Goal: Task Accomplishment & Management: Manage account settings

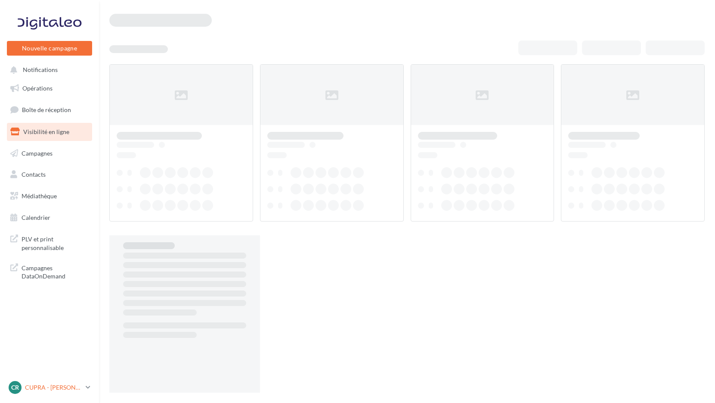
click at [61, 384] on p "CUPRA - [PERSON_NAME]" at bounding box center [53, 387] width 57 height 9
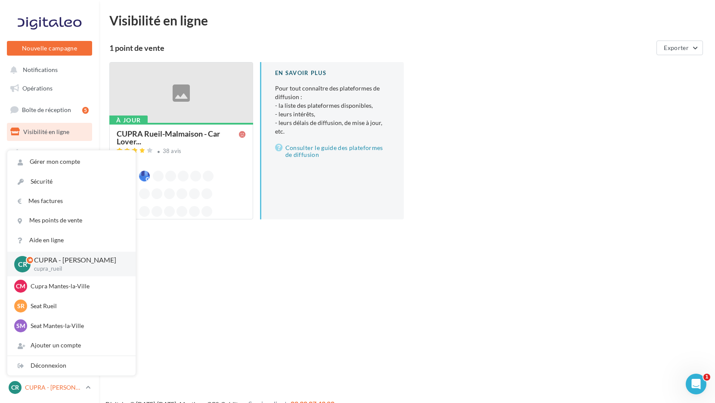
click at [61, 384] on p "CUPRA - [PERSON_NAME]" at bounding box center [53, 387] width 57 height 9
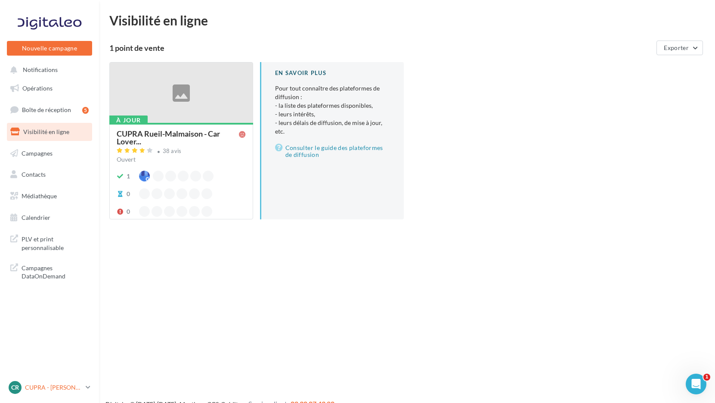
click at [46, 383] on p "CUPRA - [PERSON_NAME]" at bounding box center [53, 387] width 57 height 9
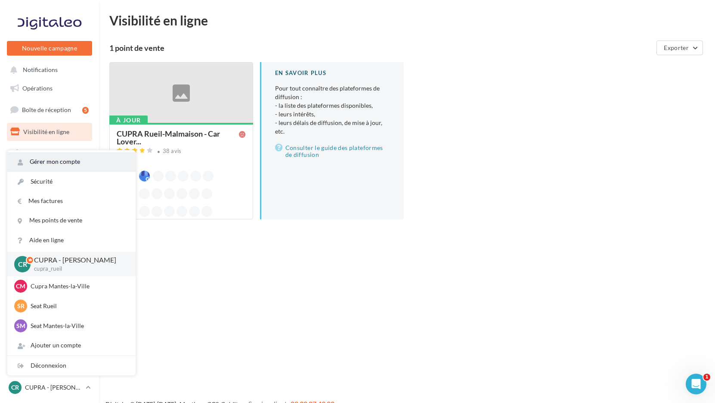
click at [71, 157] on link "Gérer mon compte" at bounding box center [71, 161] width 128 height 19
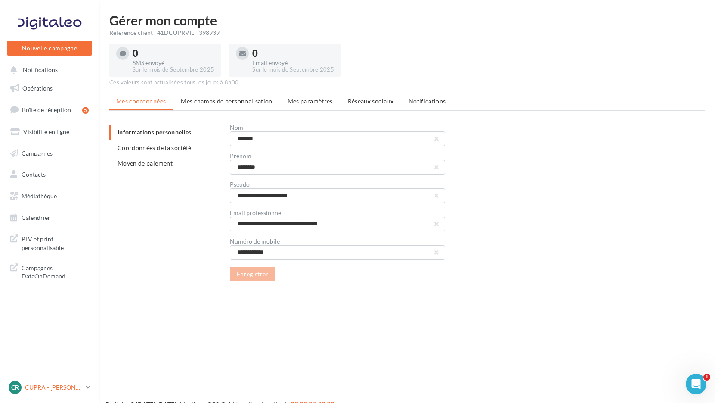
click at [44, 390] on p "CUPRA - [PERSON_NAME]" at bounding box center [53, 387] width 57 height 9
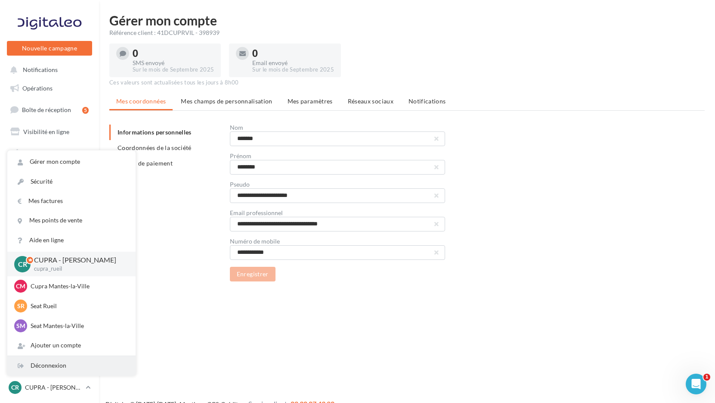
click at [62, 367] on div "Déconnexion" at bounding box center [71, 365] width 128 height 19
